Goal: Task Accomplishment & Management: Manage account settings

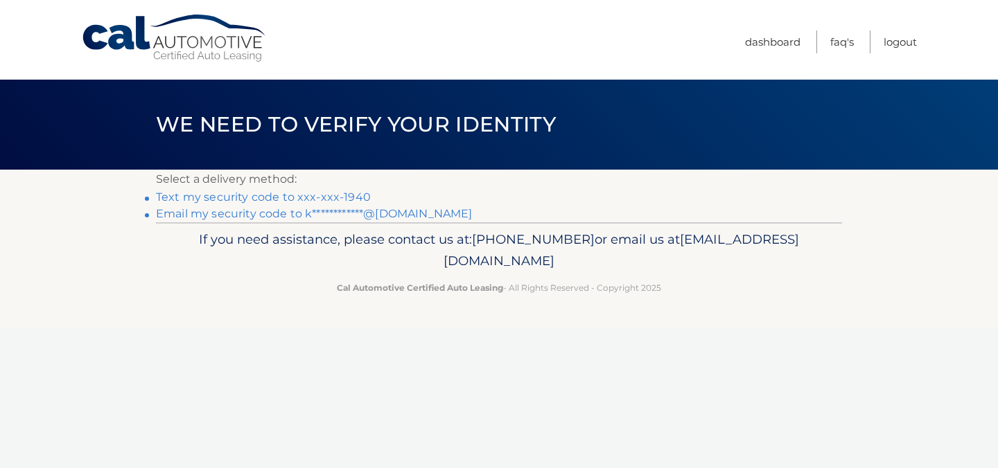
click at [322, 192] on link "Text my security code to xxx-xxx-1940" at bounding box center [263, 197] width 215 height 13
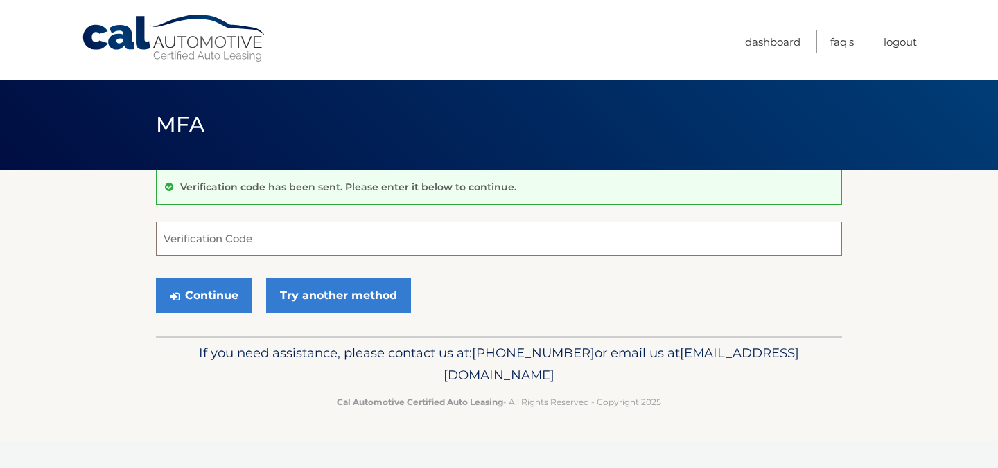
click at [253, 252] on input "Verification Code" at bounding box center [499, 239] width 686 height 35
type input "069236"
click at [156, 279] on button "Continue" at bounding box center [204, 296] width 96 height 35
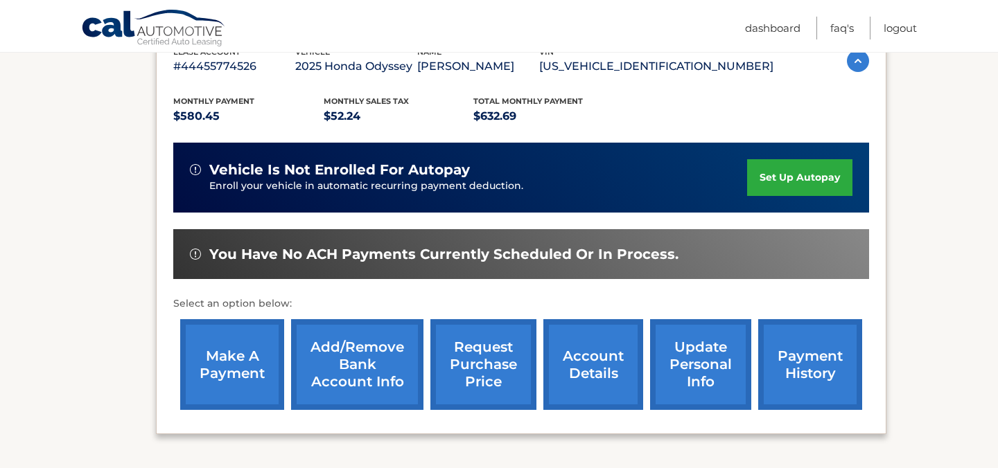
scroll to position [371, 0]
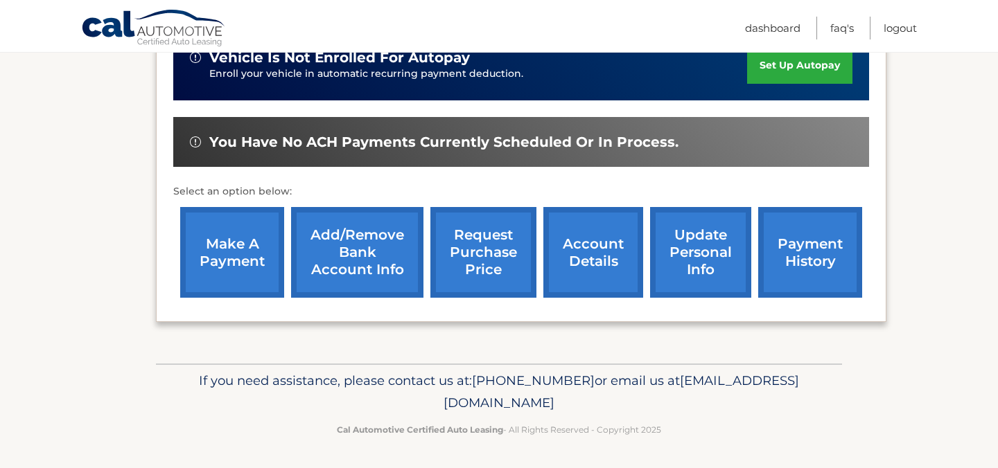
click at [218, 264] on link "make a payment" at bounding box center [232, 252] width 104 height 91
click at [794, 265] on link "payment history" at bounding box center [810, 252] width 104 height 91
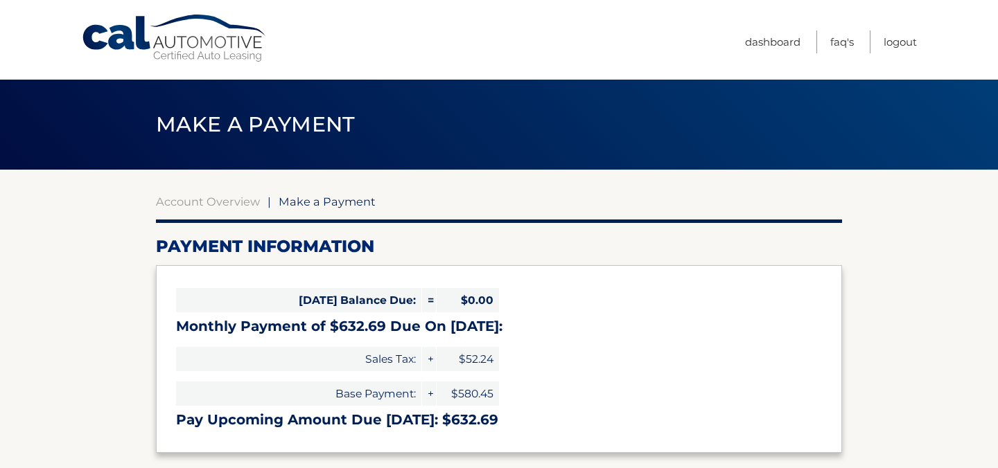
select select "ZWU4ZmFiODgtNzhjYi00MTliLTljYTgtYzM2ZThhMWQ0ZmYx"
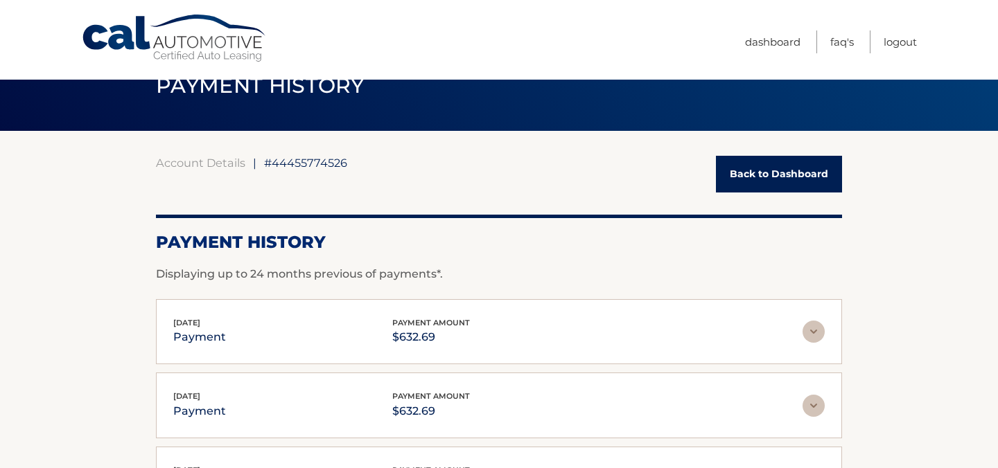
scroll to position [45, 0]
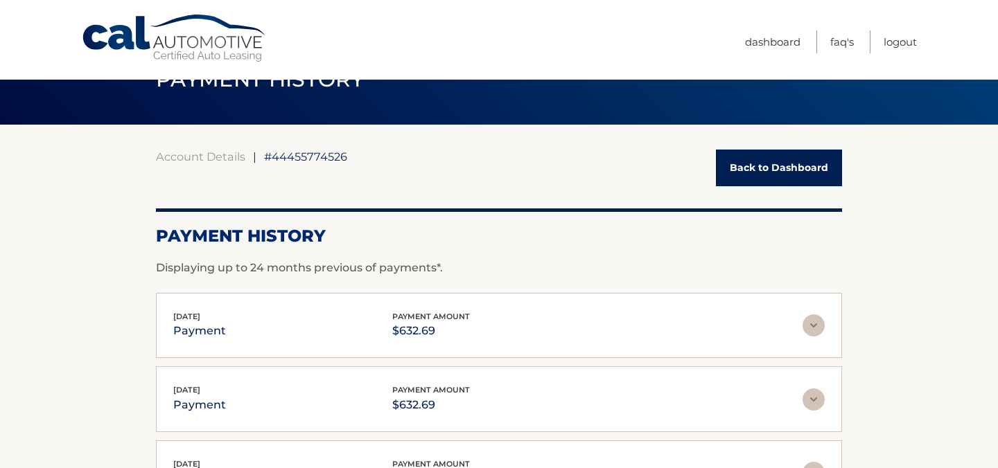
click at [809, 327] on img at bounding box center [813, 326] width 22 height 22
